Goal: Task Accomplishment & Management: Use online tool/utility

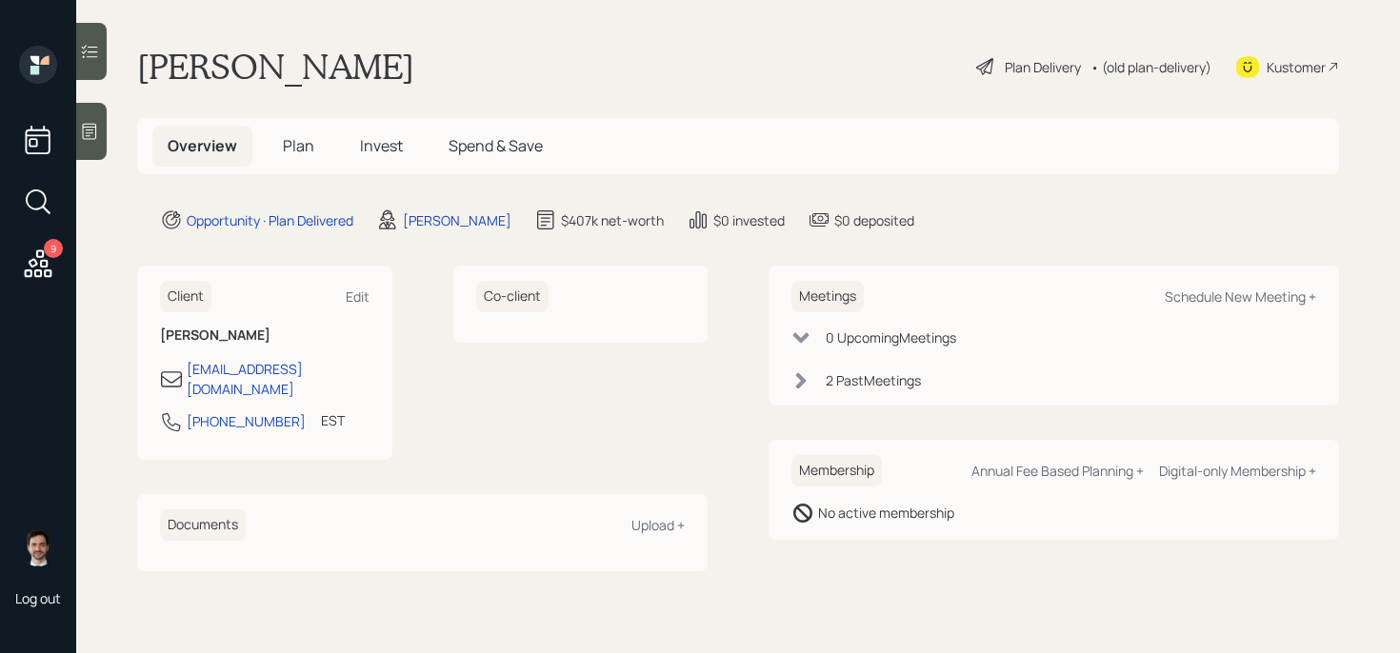
click at [31, 262] on icon at bounding box center [38, 264] width 34 height 34
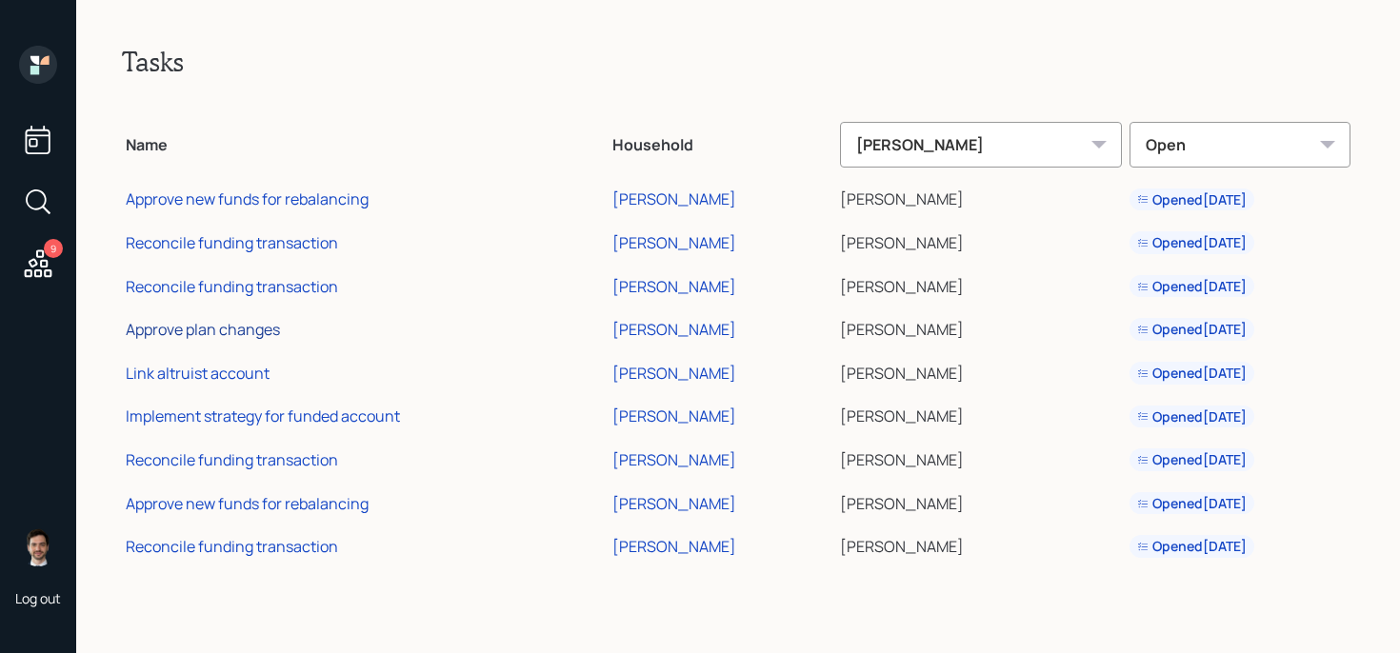
click at [208, 329] on div "Approve plan changes" at bounding box center [203, 329] width 154 height 21
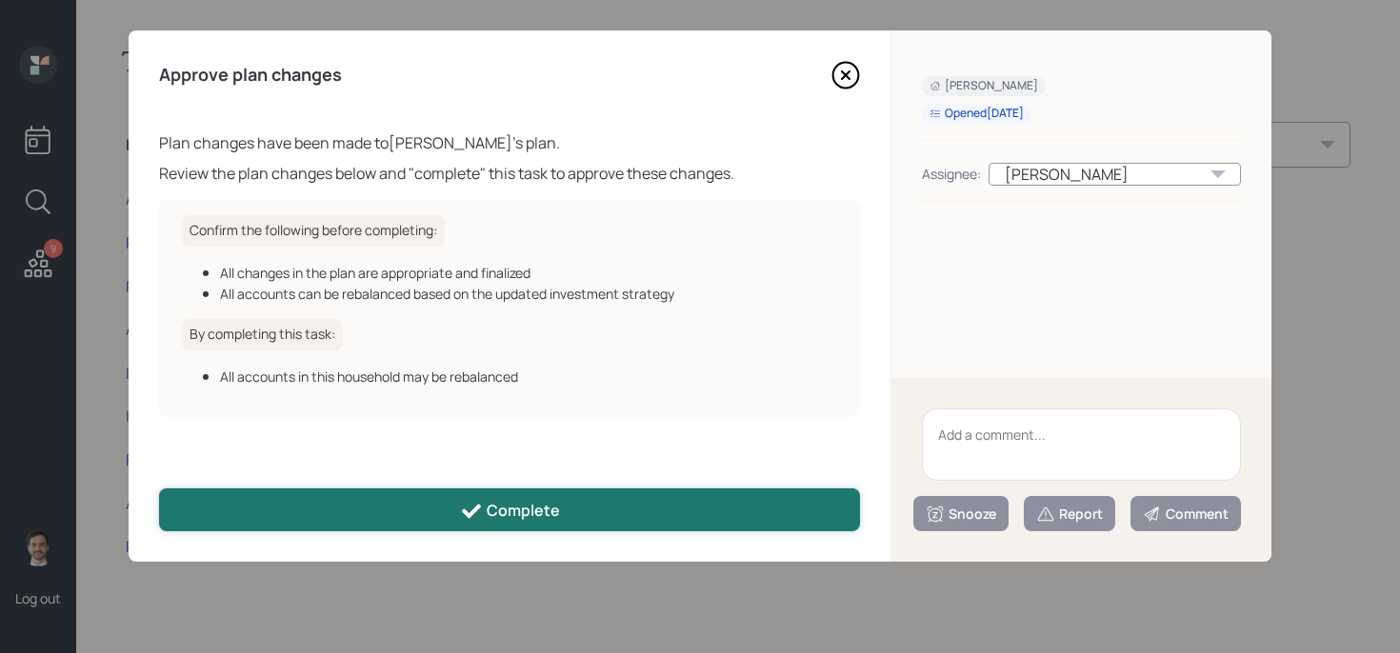
click at [396, 500] on button "Complete" at bounding box center [509, 510] width 701 height 43
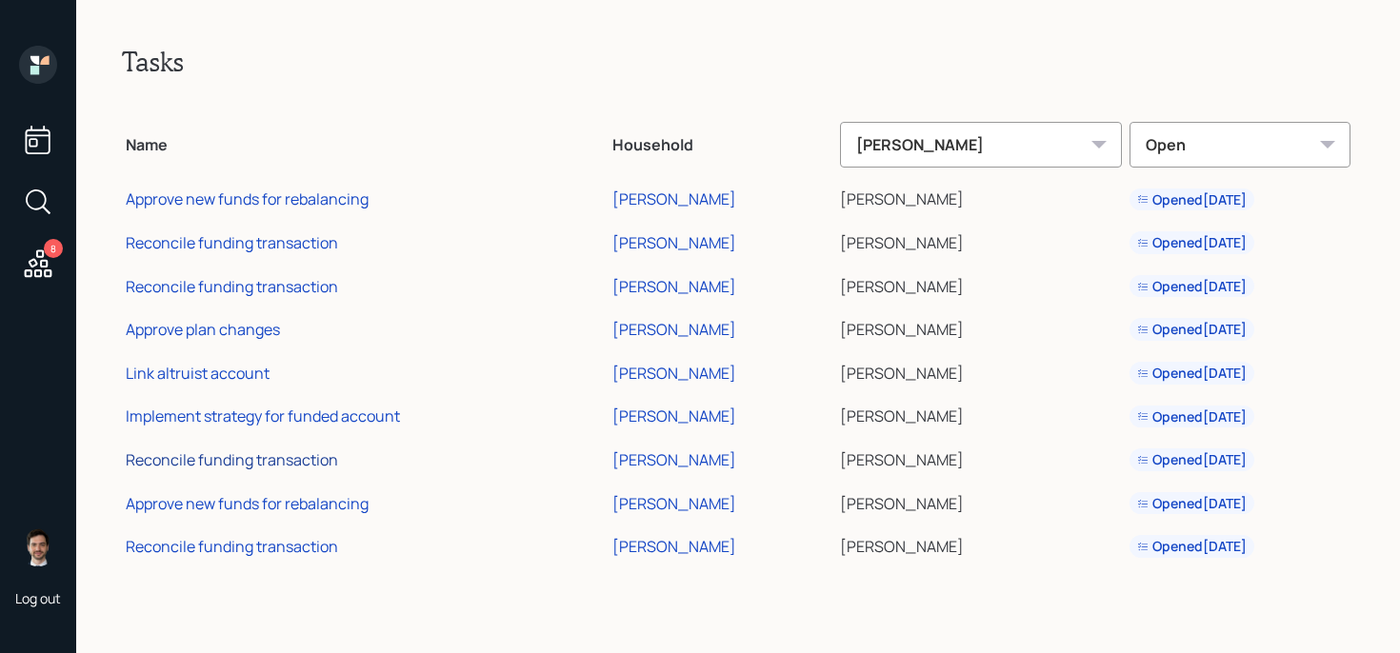
click at [202, 456] on div "Reconcile funding transaction" at bounding box center [232, 460] width 212 height 21
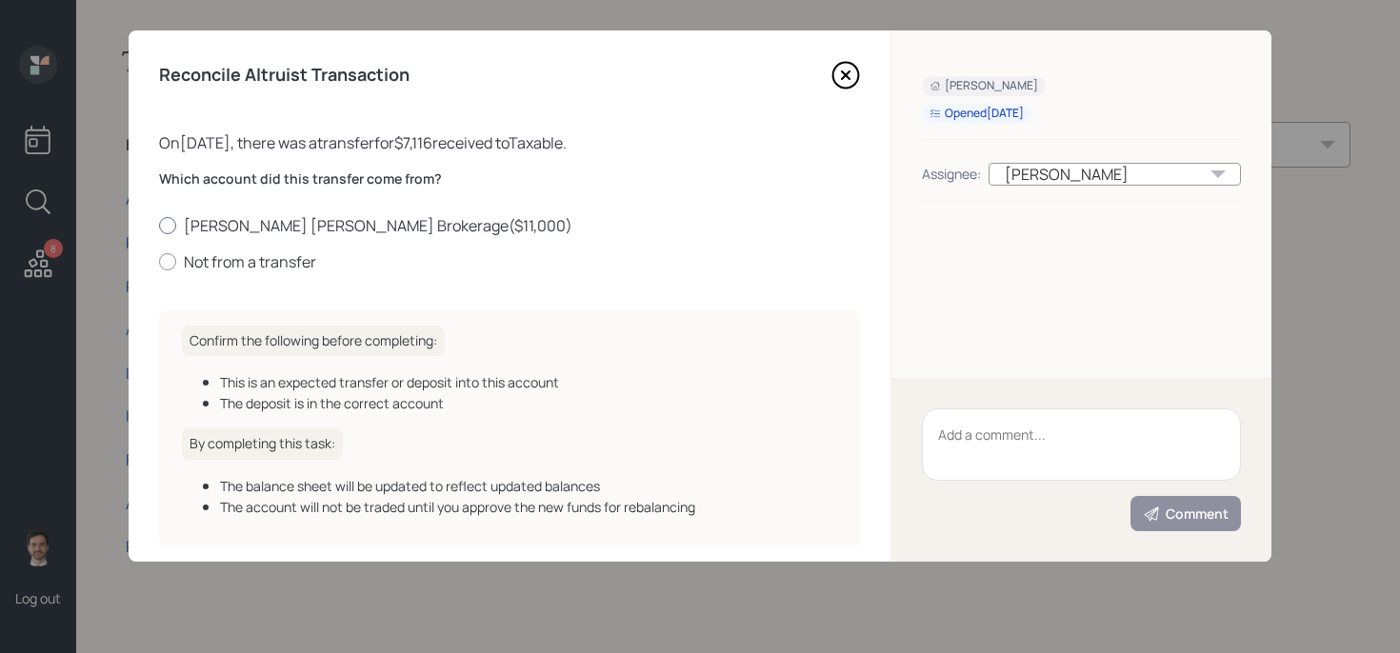
click at [279, 230] on label "[PERSON_NAME] [PERSON_NAME] Brokerage ( $11,000 )" at bounding box center [509, 225] width 701 height 21
click at [159, 226] on input "[PERSON_NAME] [PERSON_NAME] Brokerage ( $11,000 )" at bounding box center [158, 225] width 1 height 1
radio input "true"
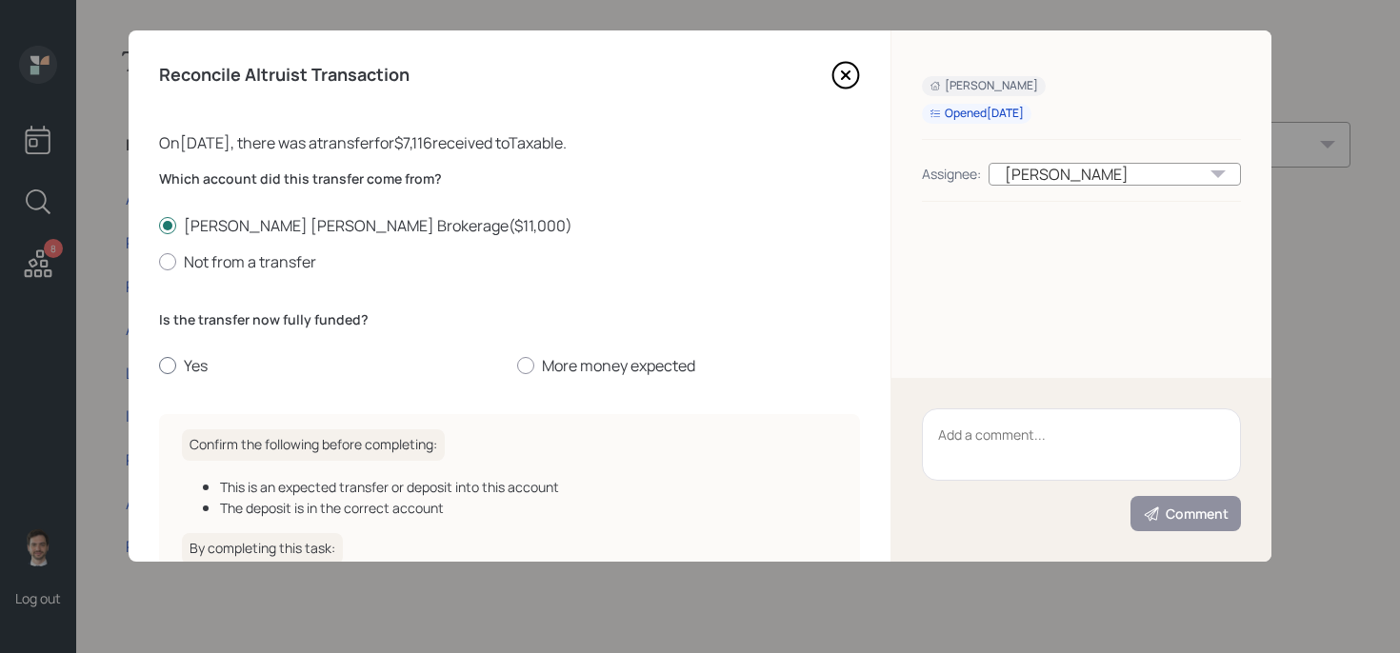
click at [187, 364] on label "Yes" at bounding box center [330, 365] width 343 height 21
click at [159, 366] on input "Yes" at bounding box center [158, 366] width 1 height 1
radio input "true"
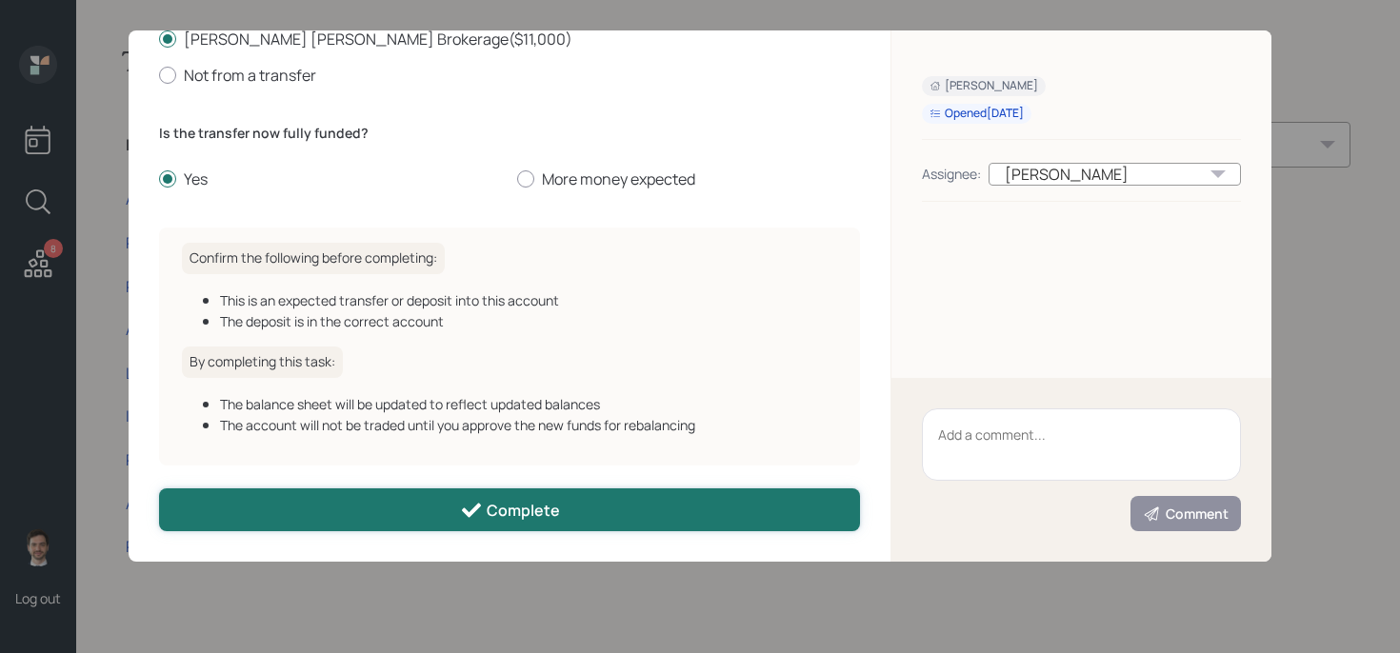
click at [456, 516] on button "Complete" at bounding box center [509, 510] width 701 height 43
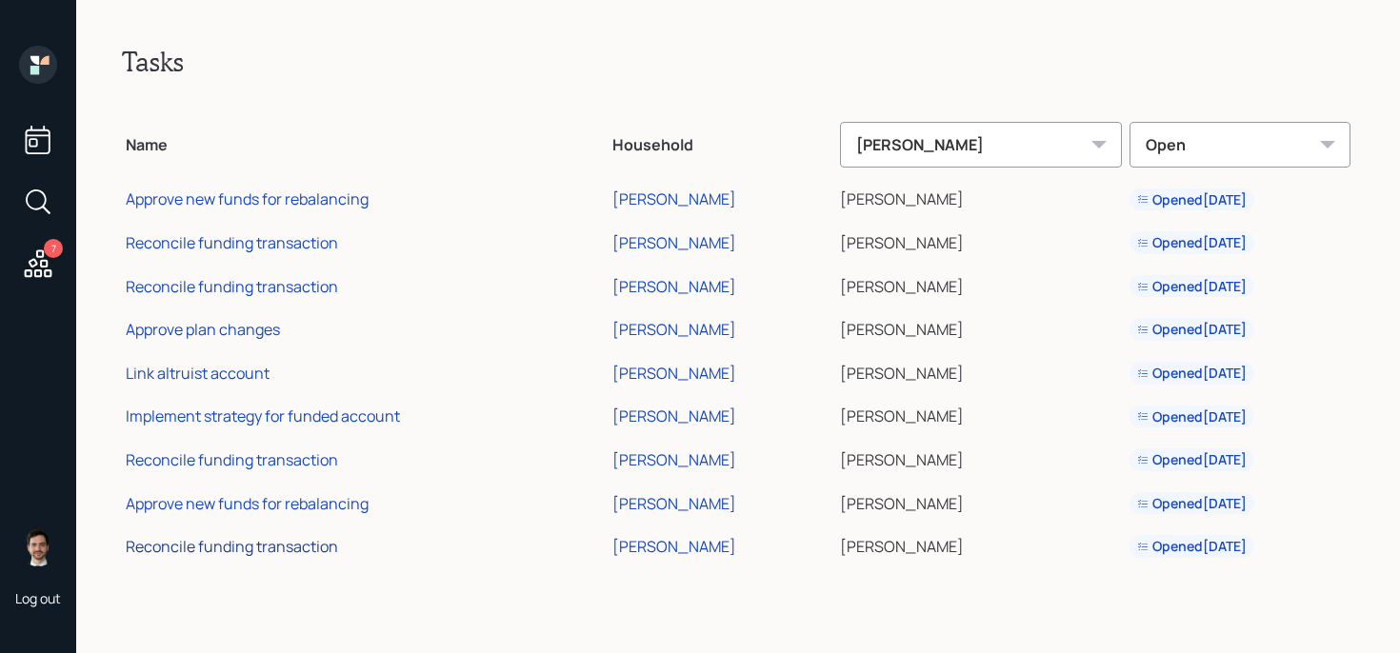
click at [229, 546] on div "Reconcile funding transaction" at bounding box center [232, 546] width 212 height 21
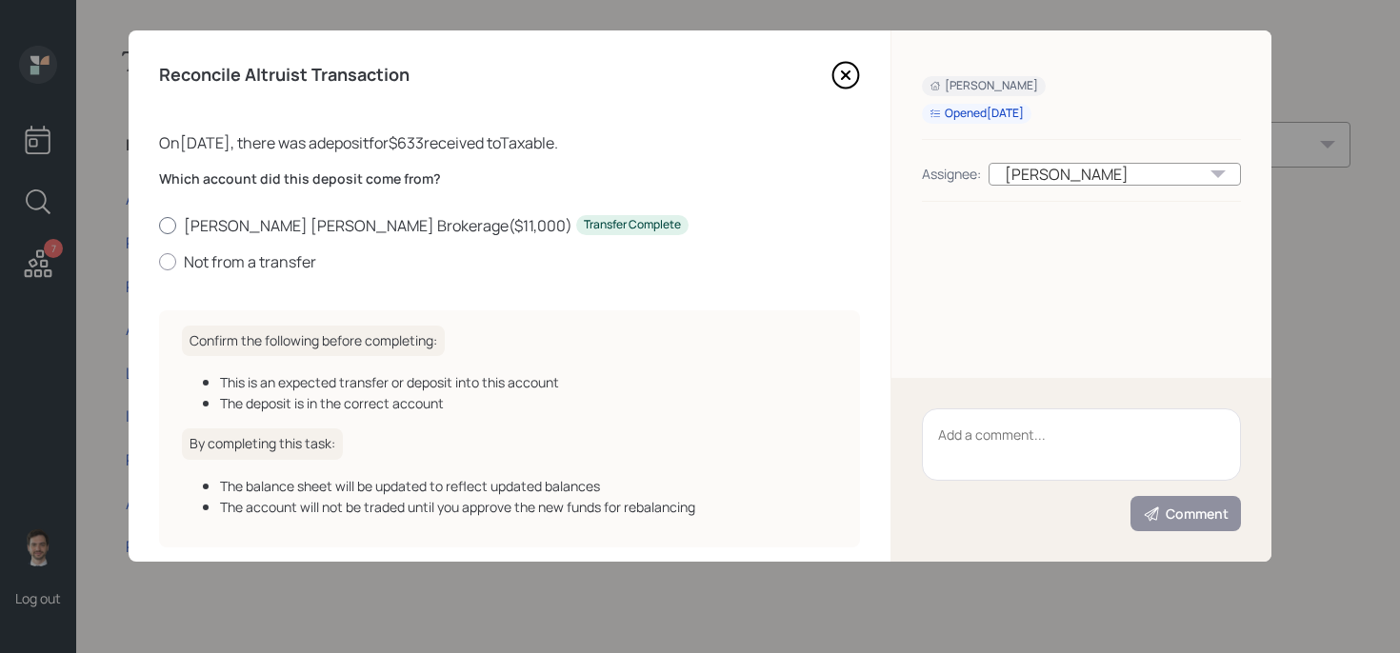
click at [301, 225] on label "[PERSON_NAME] [PERSON_NAME] Brokerage ( $11,000 ) Transfer Complete" at bounding box center [509, 225] width 701 height 21
click at [159, 225] on input "[PERSON_NAME] [PERSON_NAME] Brokerage ( $11,000 ) Transfer Complete" at bounding box center [158, 225] width 1 height 1
radio input "true"
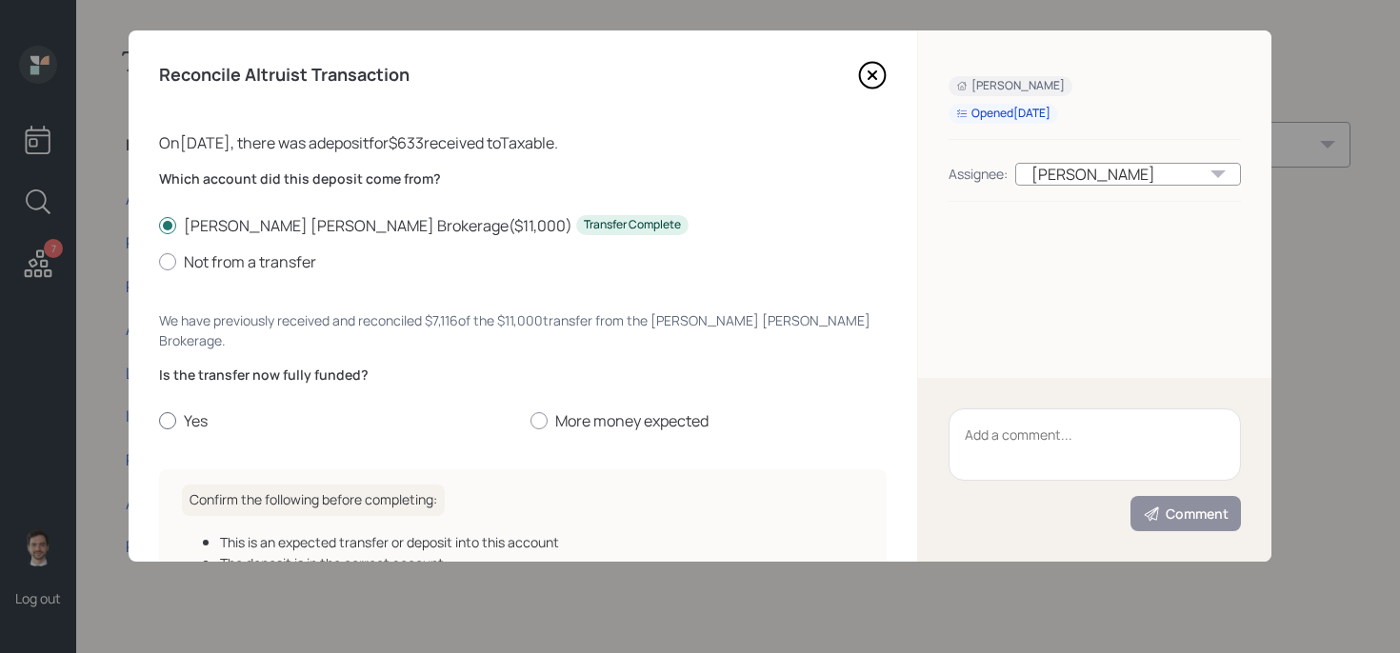
click at [186, 410] on label "Yes" at bounding box center [337, 420] width 356 height 21
click at [159, 421] on input "Yes" at bounding box center [158, 421] width 1 height 1
radio input "true"
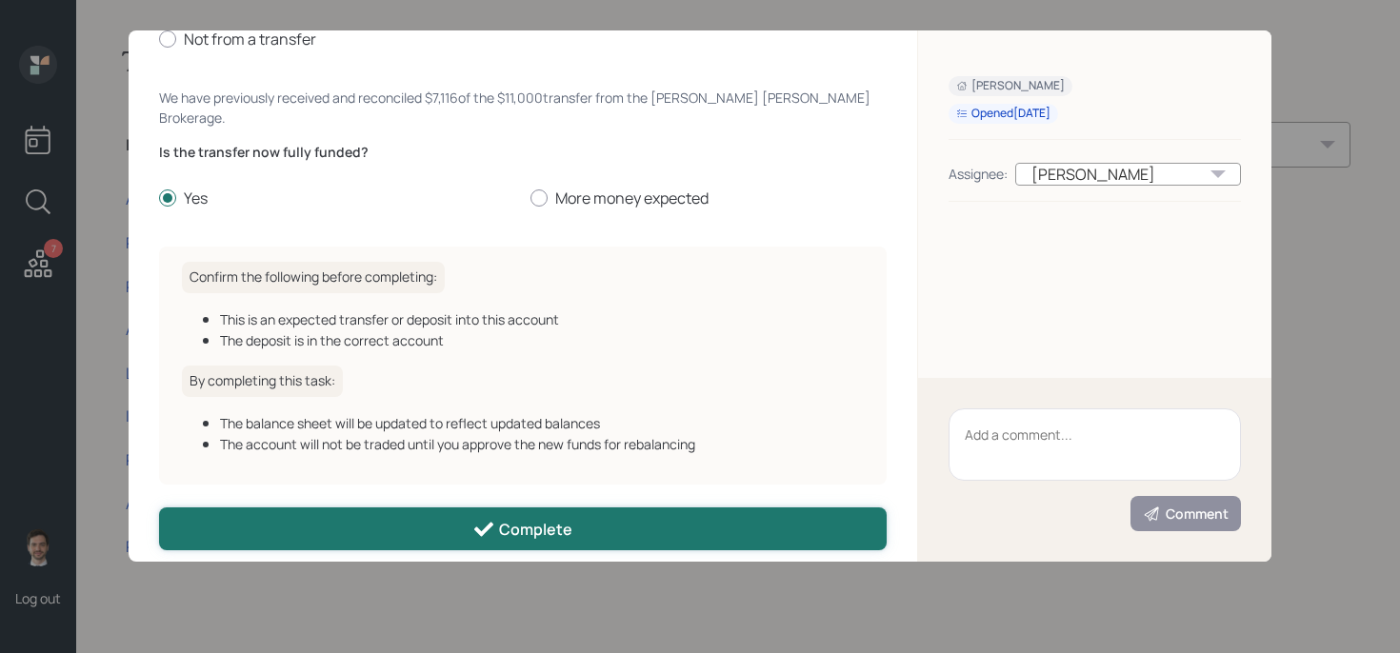
click at [408, 508] on button "Complete" at bounding box center [523, 529] width 728 height 43
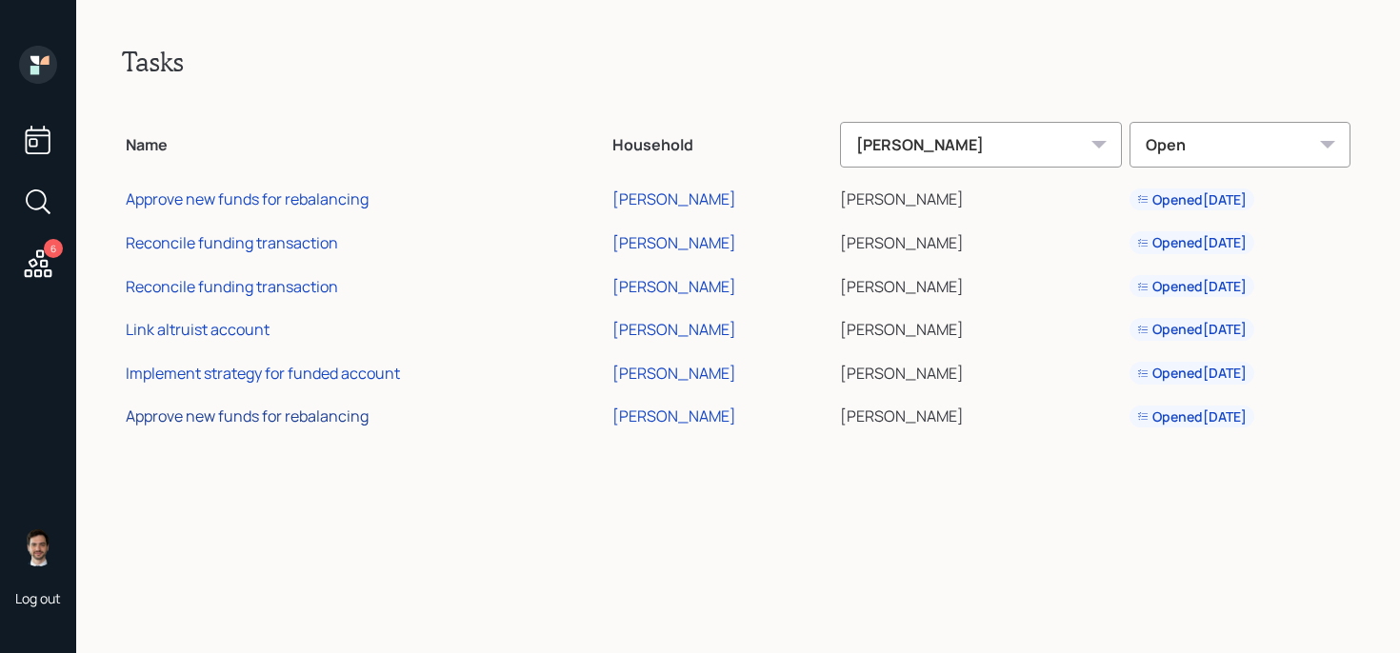
click at [277, 423] on div "Approve new funds for rebalancing" at bounding box center [247, 416] width 243 height 21
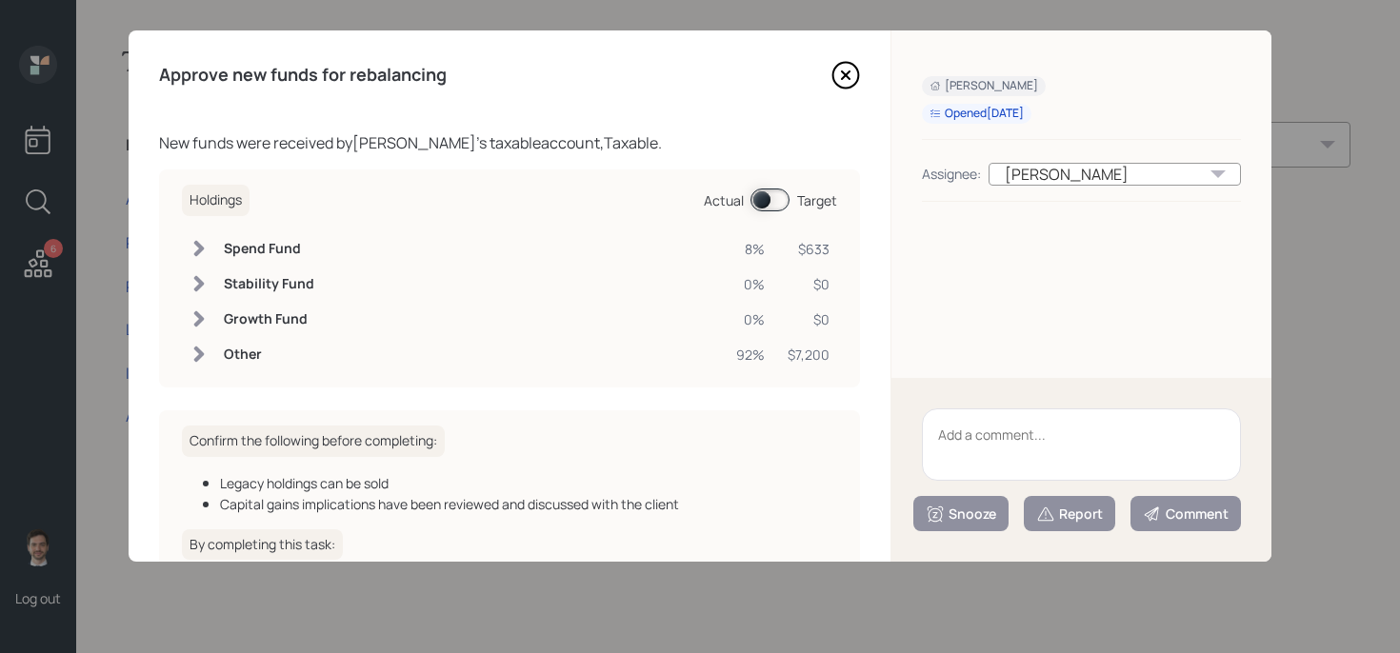
scroll to position [162, 0]
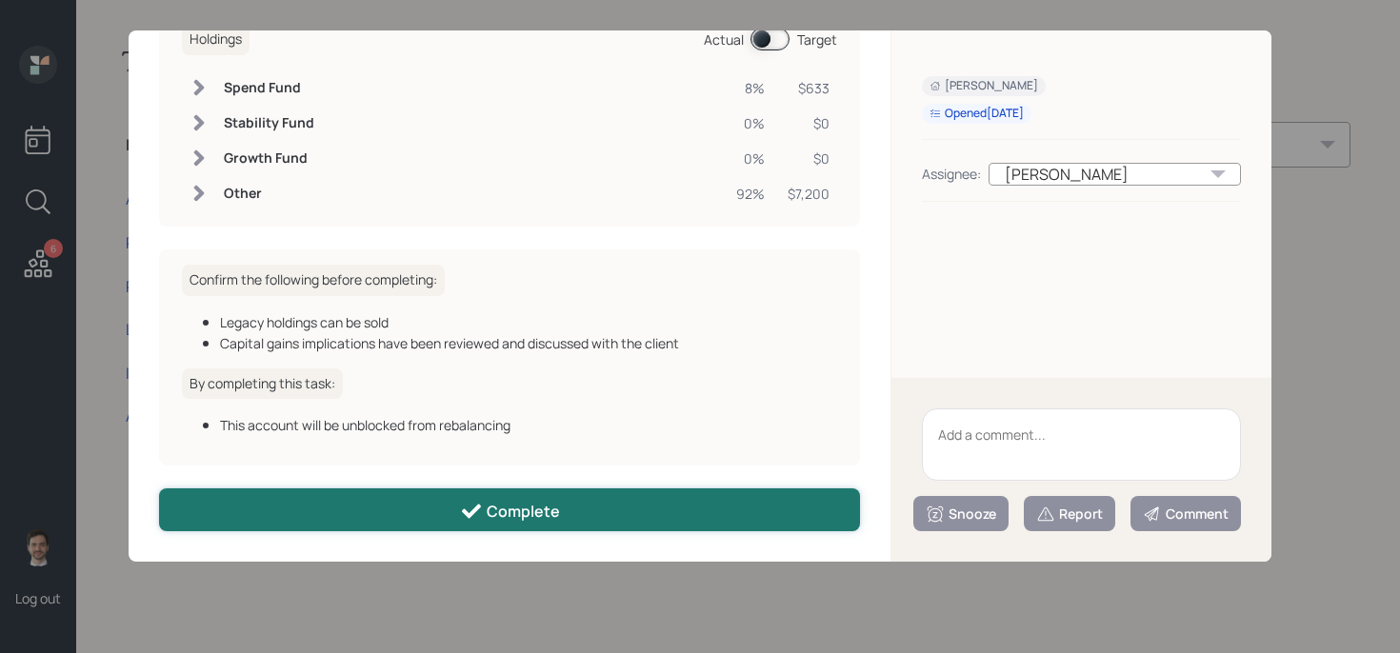
click at [518, 517] on div "Complete" at bounding box center [510, 511] width 100 height 23
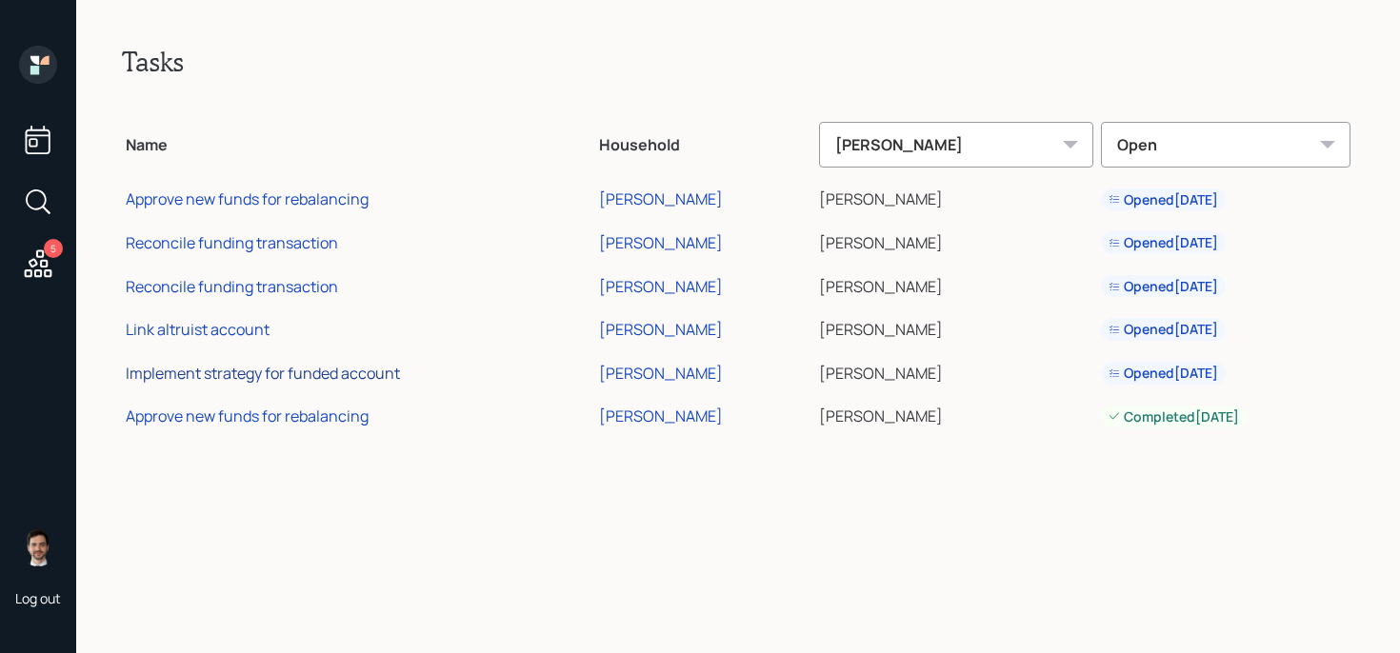
click at [301, 369] on div "Implement strategy for funded account" at bounding box center [263, 373] width 274 height 21
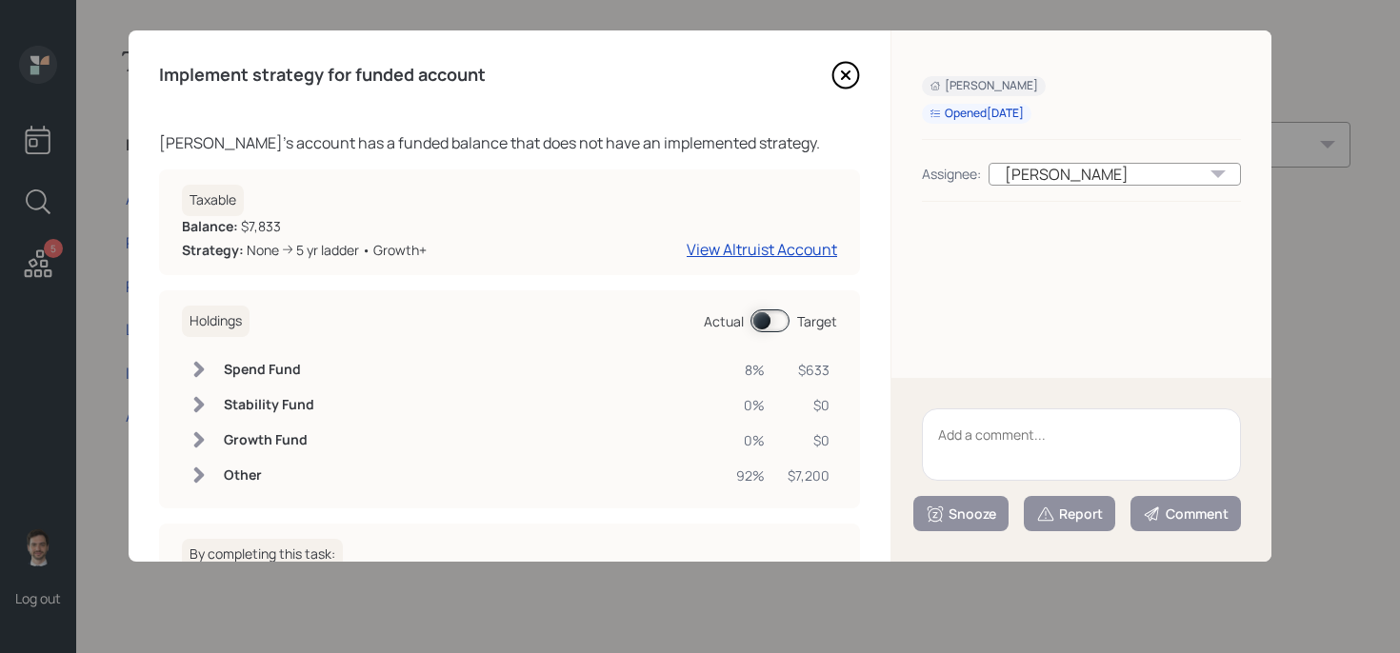
scroll to position [171, 0]
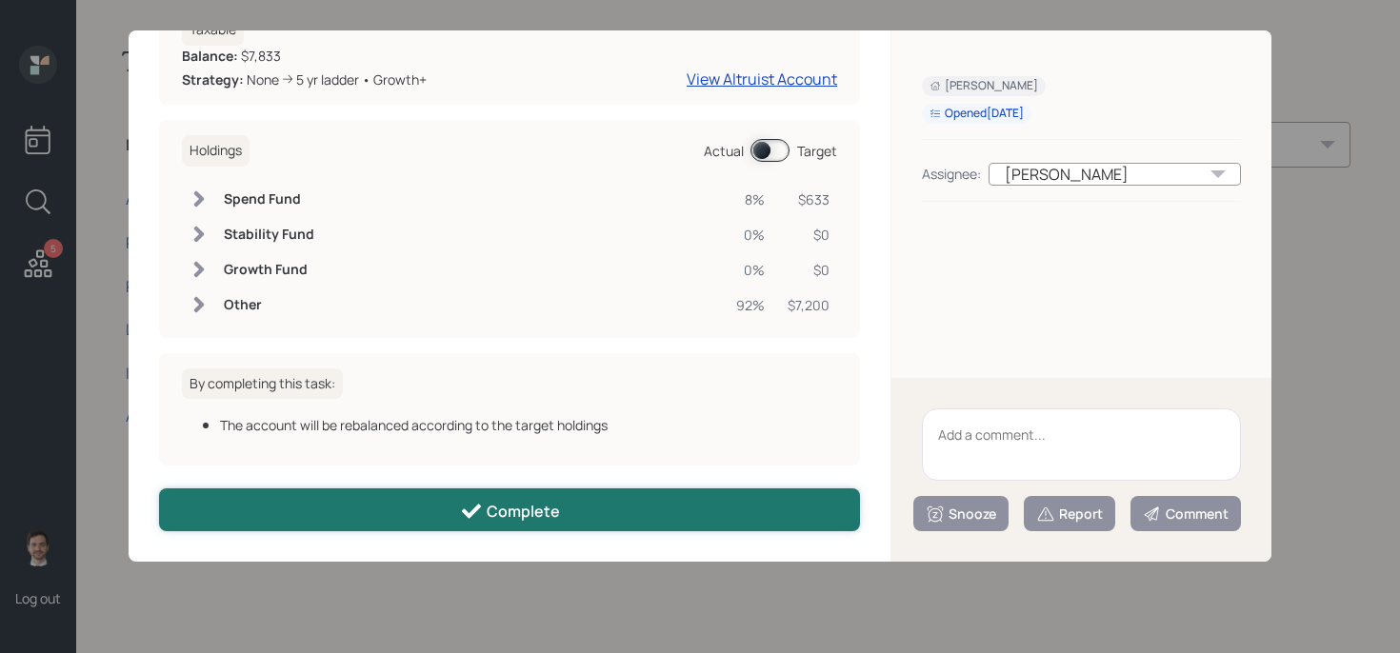
click at [536, 505] on div "Complete" at bounding box center [510, 511] width 100 height 23
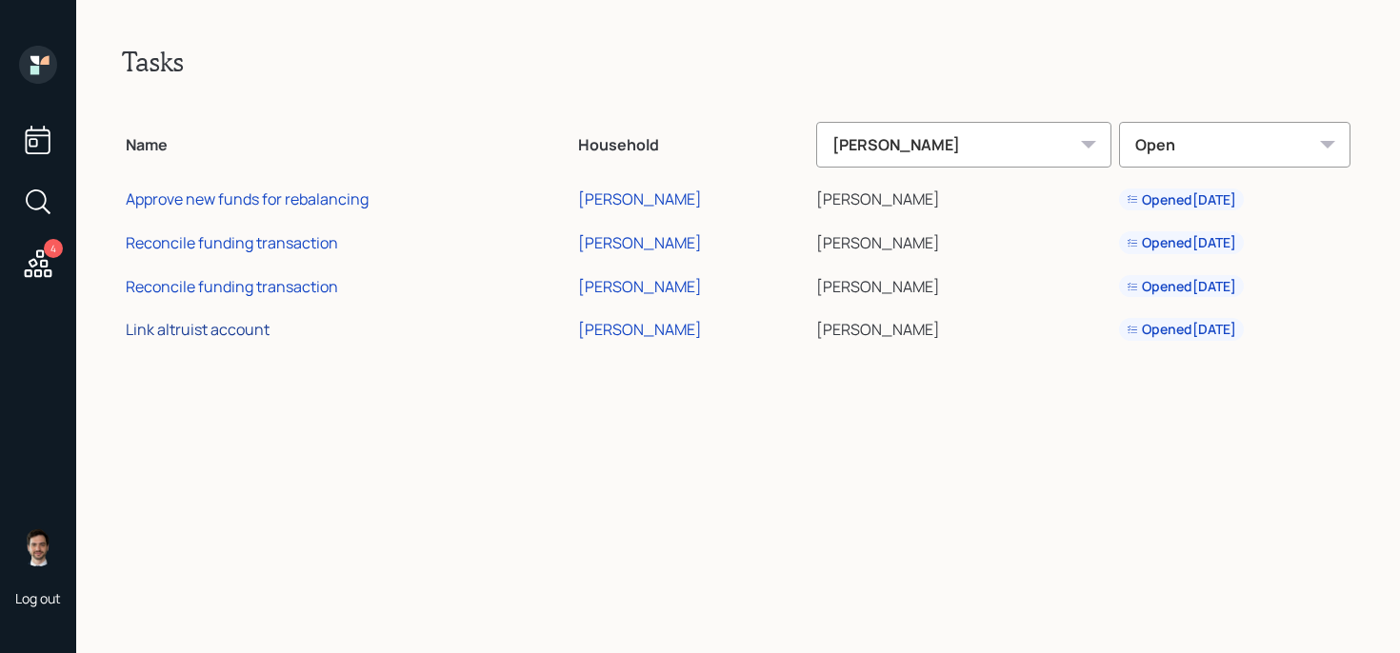
click at [216, 326] on div "Link altruist account" at bounding box center [198, 329] width 144 height 21
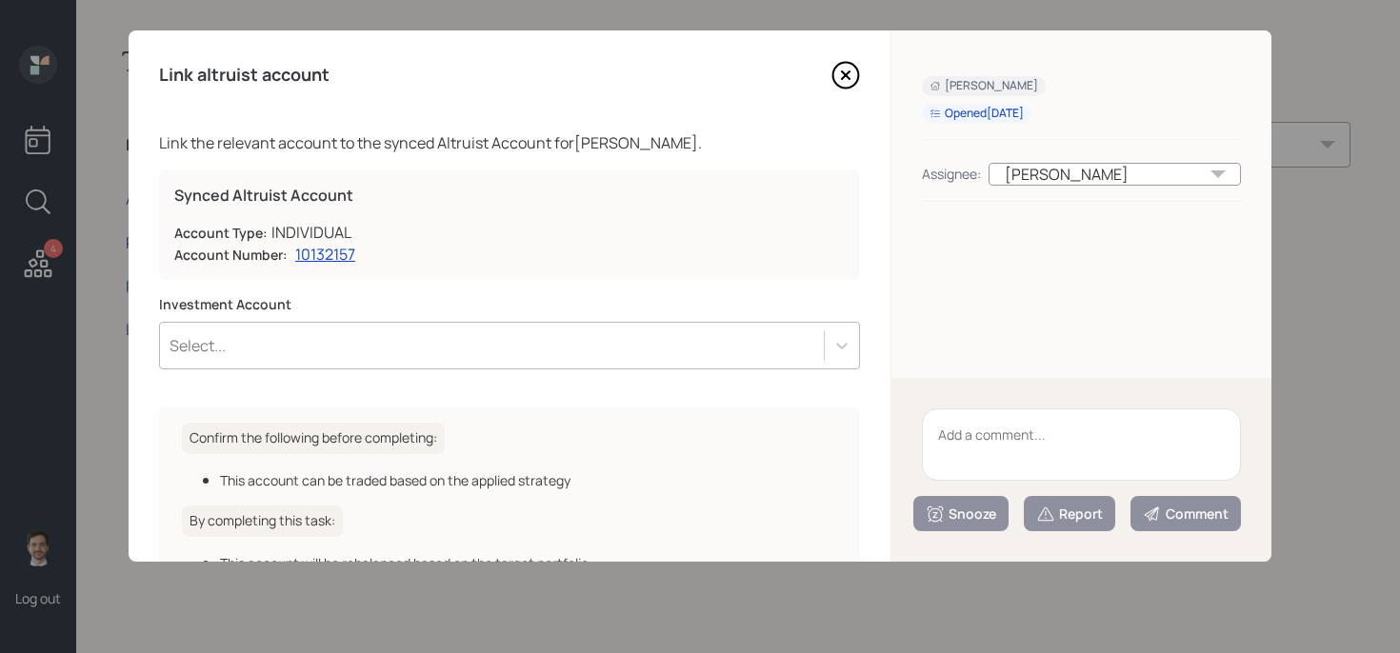
click at [572, 354] on div "Select..." at bounding box center [492, 346] width 664 height 32
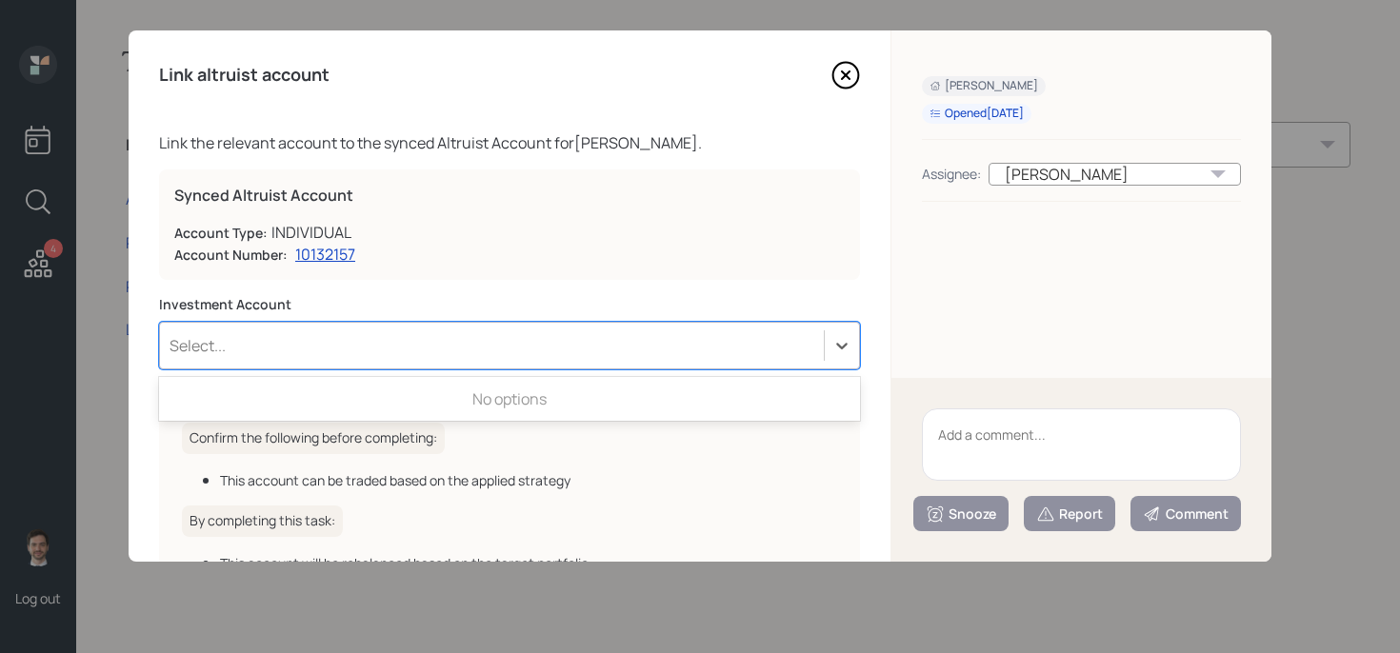
click at [572, 354] on div "Select..." at bounding box center [492, 346] width 664 height 32
click at [848, 83] on icon at bounding box center [845, 75] width 29 height 29
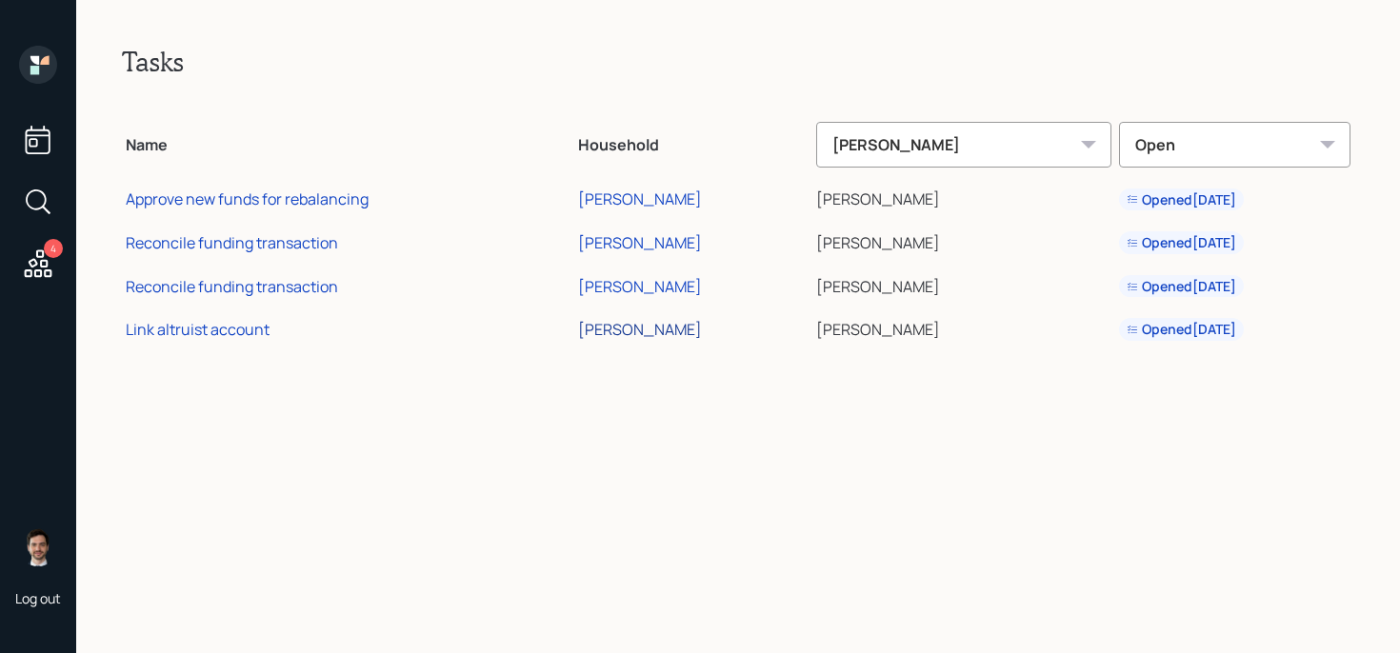
click at [621, 333] on div "[PERSON_NAME]" at bounding box center [640, 329] width 124 height 21
